Goal: Information Seeking & Learning: Learn about a topic

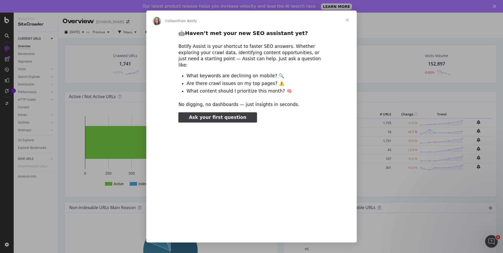
type input "1030939"
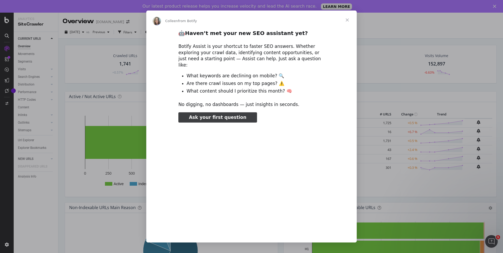
click at [347, 22] on span "Close" at bounding box center [347, 20] width 19 height 19
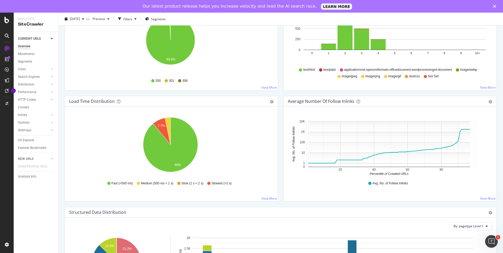
scroll to position [329, 0]
click at [161, 124] on text "7.7%" at bounding box center [161, 126] width 7 height 4
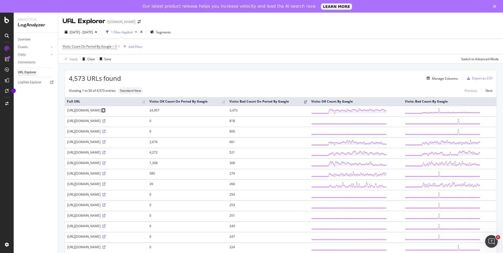
click at [105, 112] on icon at bounding box center [103, 110] width 3 height 3
click at [136, 48] on div "Add Filter" at bounding box center [135, 46] width 14 height 4
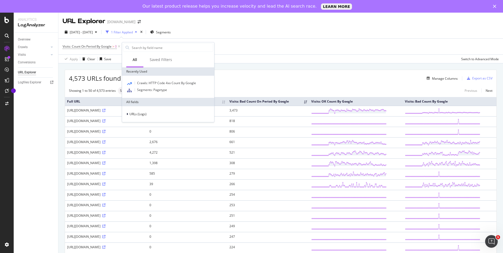
click at [307, 75] on div "Manage Columns" at bounding box center [289, 78] width 337 height 6
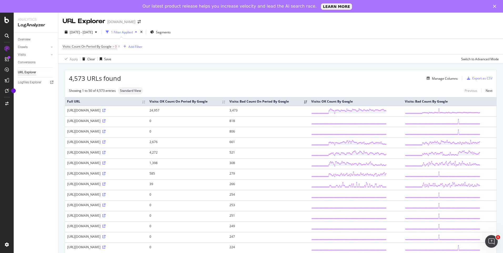
click at [107, 47] on span "Visits: Count On Period By Google" at bounding box center [87, 46] width 49 height 4
click at [80, 57] on span "By Google" at bounding box center [74, 59] width 15 height 4
click at [79, 83] on span "By OpenAI" at bounding box center [77, 83] width 15 height 4
click at [120, 88] on div "Apply" at bounding box center [121, 88] width 8 height 4
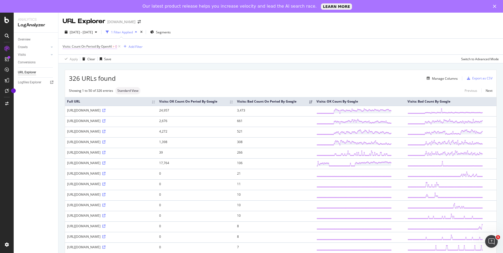
click at [108, 46] on span "Visits: Count On Period By OpenAI" at bounding box center [87, 46] width 49 height 4
click at [202, 73] on div "326 URLs found Manage Columns Export as CSV" at bounding box center [280, 76] width 431 height 13
click at [120, 46] on icon at bounding box center [119, 46] width 4 height 5
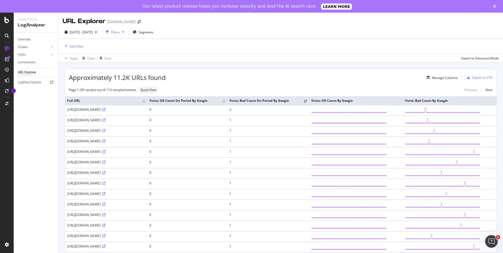
click at [309, 104] on th "Visits: Bad Count On Period By Google" at bounding box center [268, 100] width 82 height 9
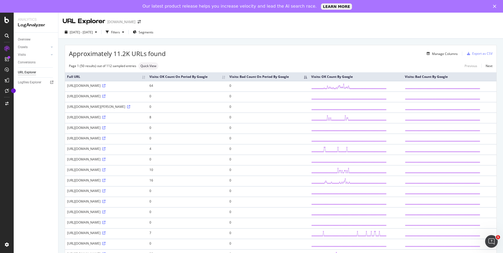
click at [304, 81] on th "Visits: Bad Count On Period By Google" at bounding box center [268, 76] width 82 height 9
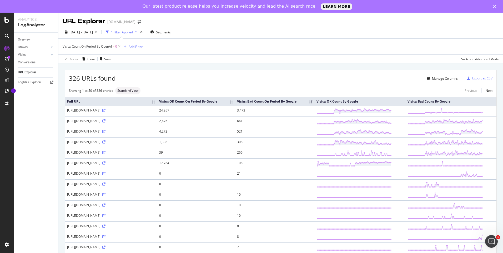
click at [114, 46] on span ">" at bounding box center [114, 46] width 2 height 4
click at [51, 46] on icon at bounding box center [52, 47] width 2 height 3
